Goal: Transaction & Acquisition: Purchase product/service

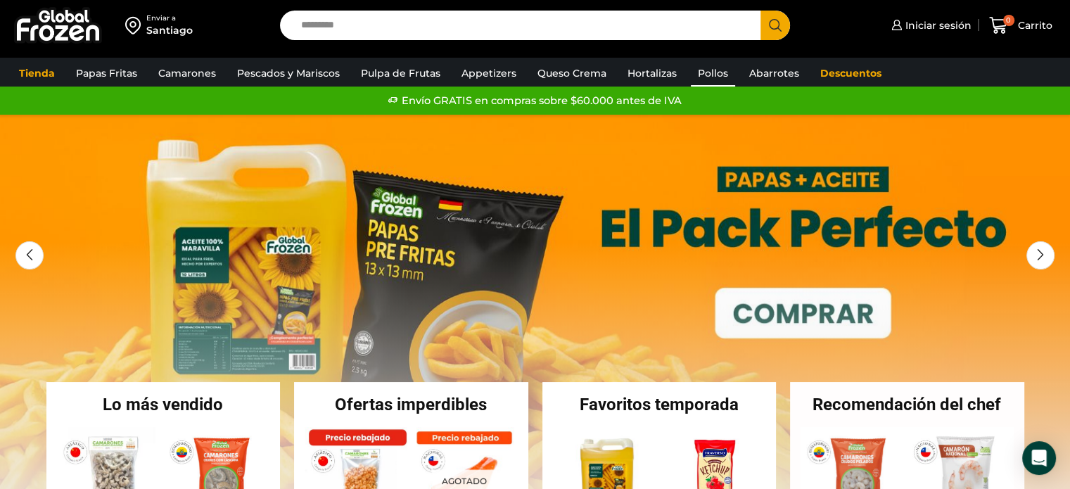
click at [713, 77] on link "Pollos" at bounding box center [713, 73] width 44 height 27
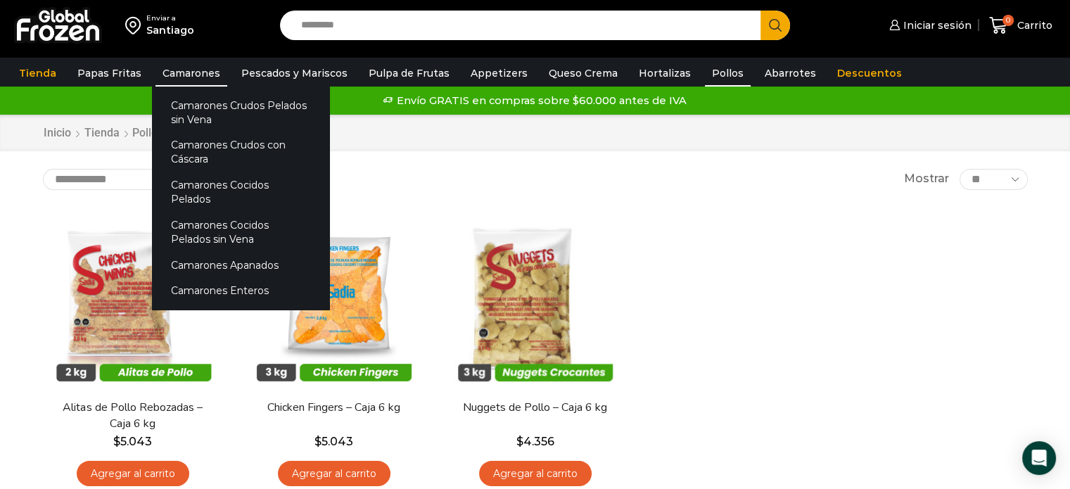
click at [167, 70] on link "Camarones" at bounding box center [191, 73] width 72 height 27
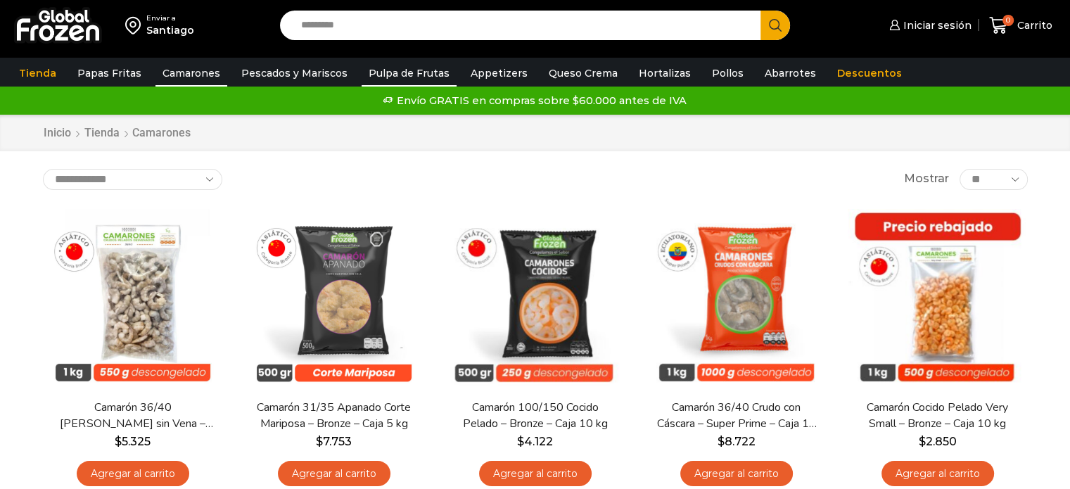
click at [415, 69] on link "Pulpa de Frutas" at bounding box center [409, 73] width 95 height 27
click at [574, 73] on link "Queso Crema" at bounding box center [583, 73] width 83 height 27
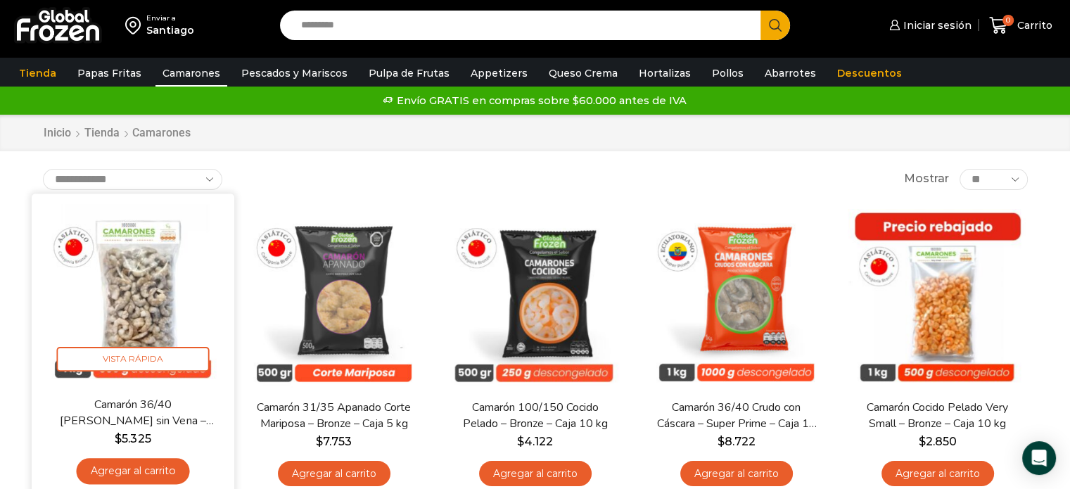
click at [174, 301] on img at bounding box center [132, 294] width 181 height 181
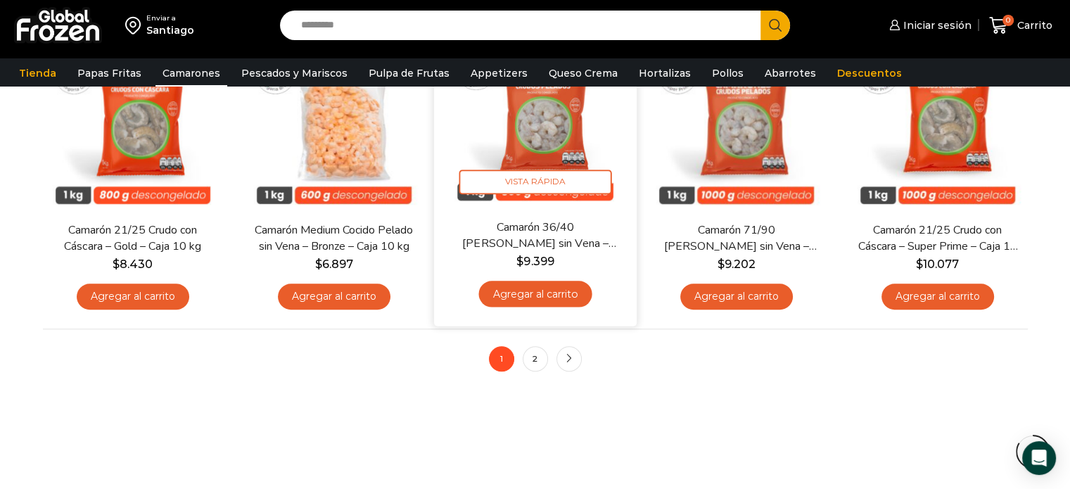
scroll to position [1055, 0]
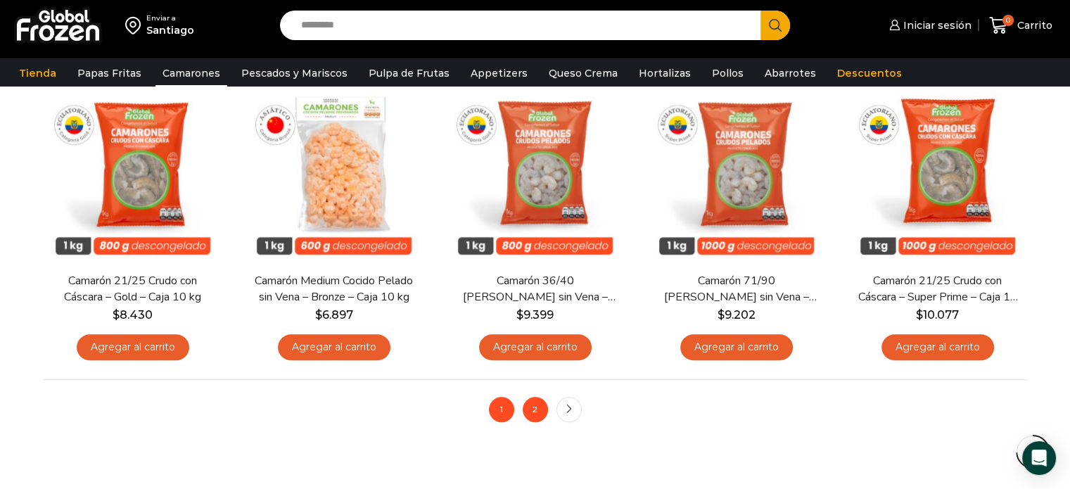
click at [540, 403] on link "2" at bounding box center [535, 409] width 25 height 25
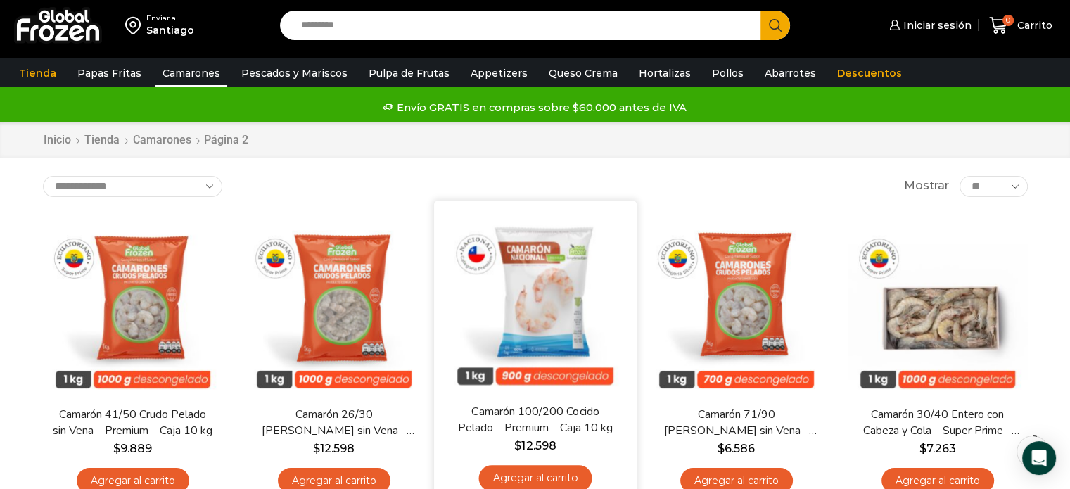
scroll to position [141, 0]
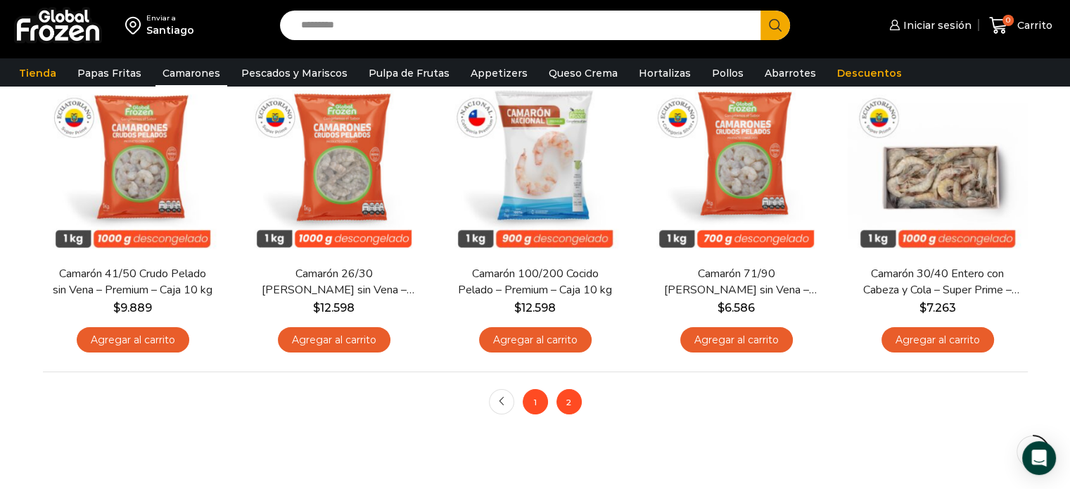
click at [532, 404] on link "1" at bounding box center [535, 401] width 25 height 25
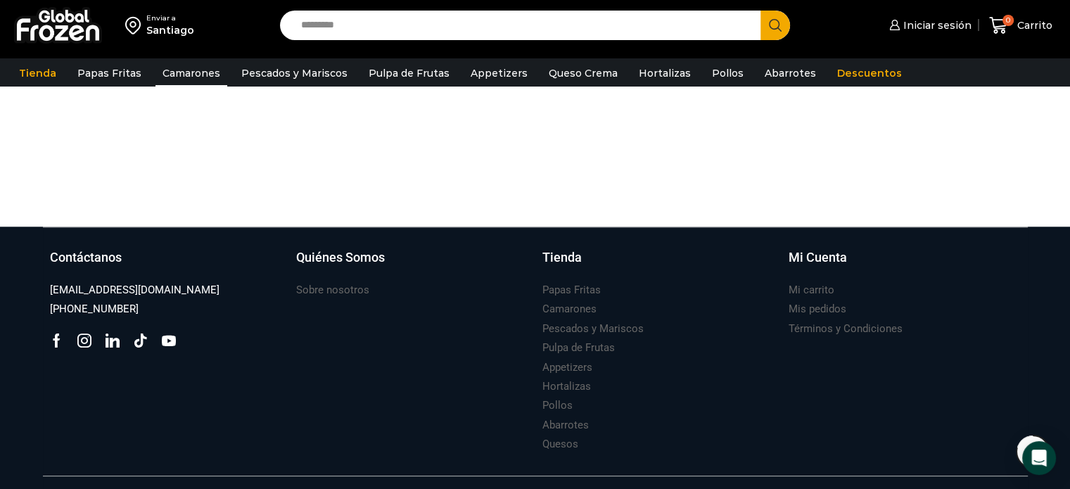
scroll to position [1432, 0]
